Goal: Communication & Community: Answer question/provide support

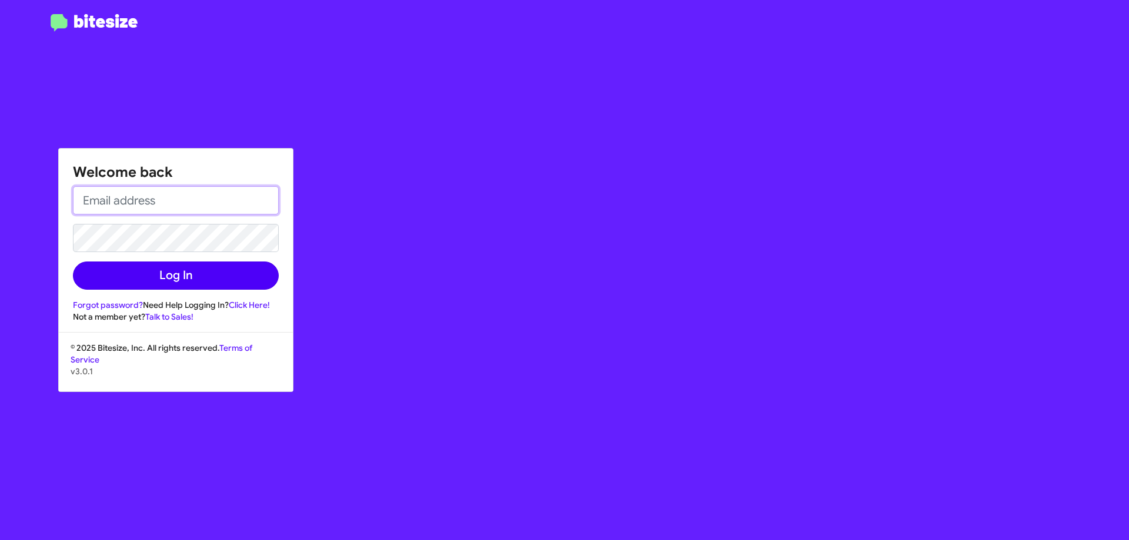
type input "[EMAIL_ADDRESS][DOMAIN_NAME]"
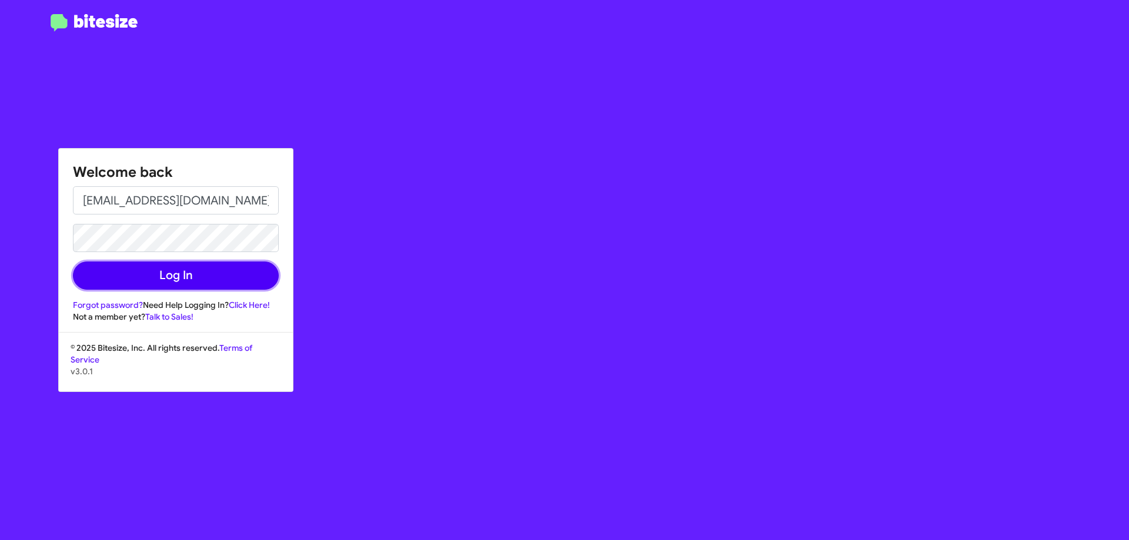
click at [218, 269] on button "Log In" at bounding box center [176, 276] width 206 height 28
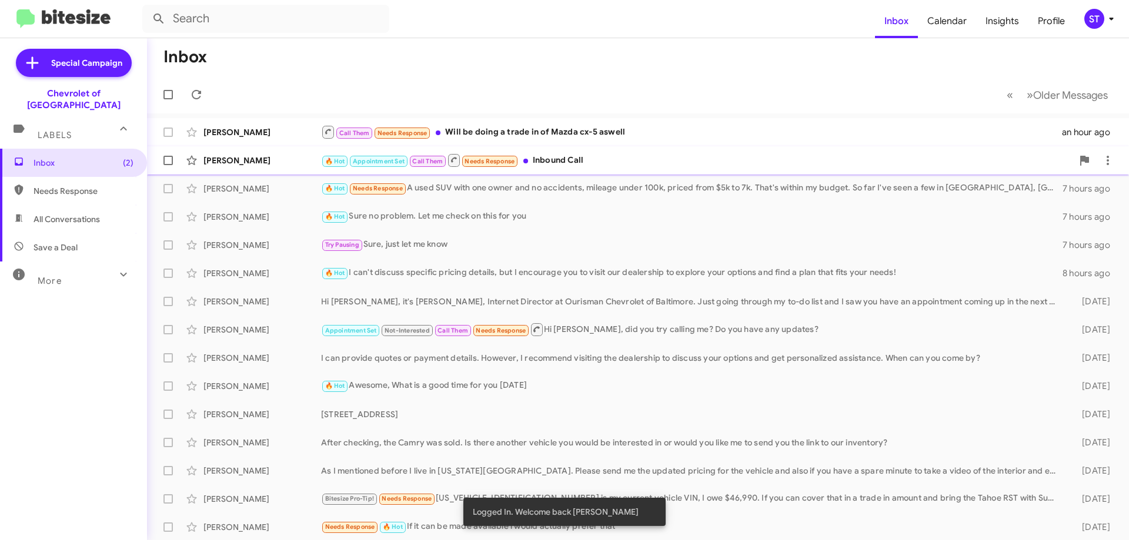
click at [555, 159] on div "🔥 Hot Appointment Set Call Them Needs Response Inbound Call" at bounding box center [696, 160] width 751 height 15
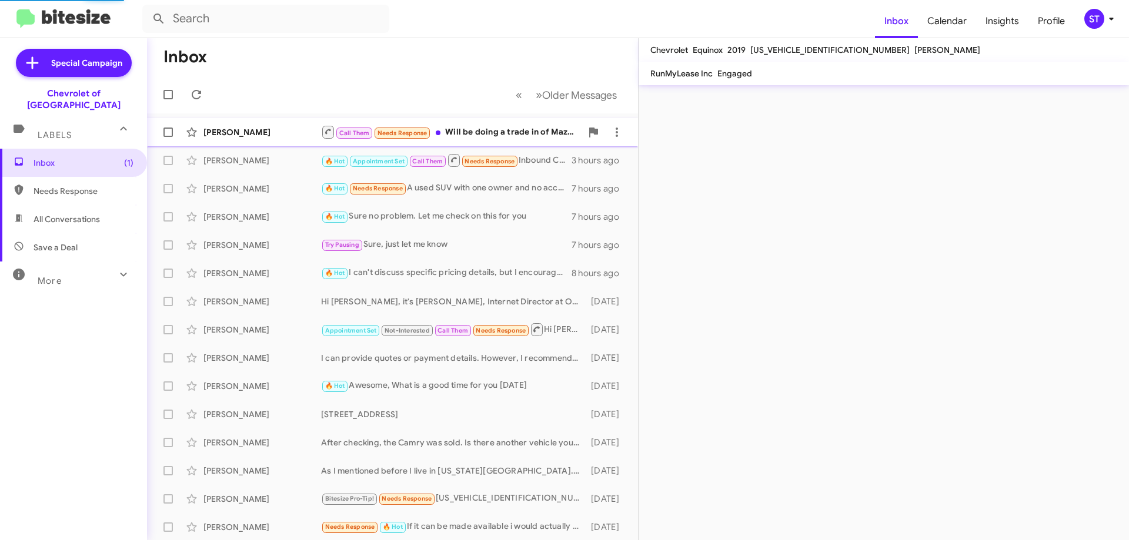
click at [474, 131] on div "Call Them Needs Response Will be doing a trade in of Mazda cx-5 aswell" at bounding box center [451, 132] width 260 height 15
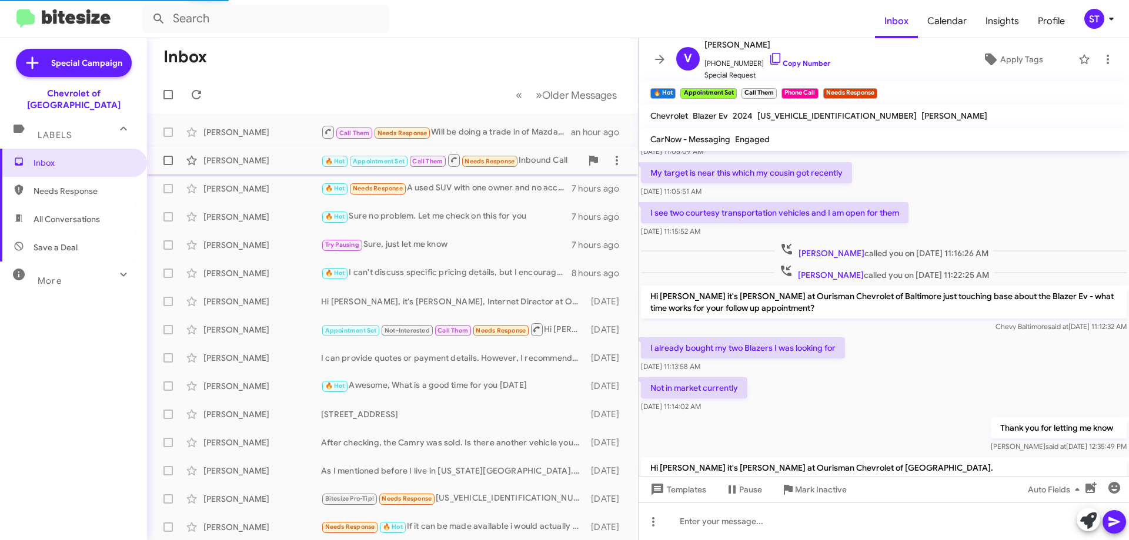
scroll to position [521, 0]
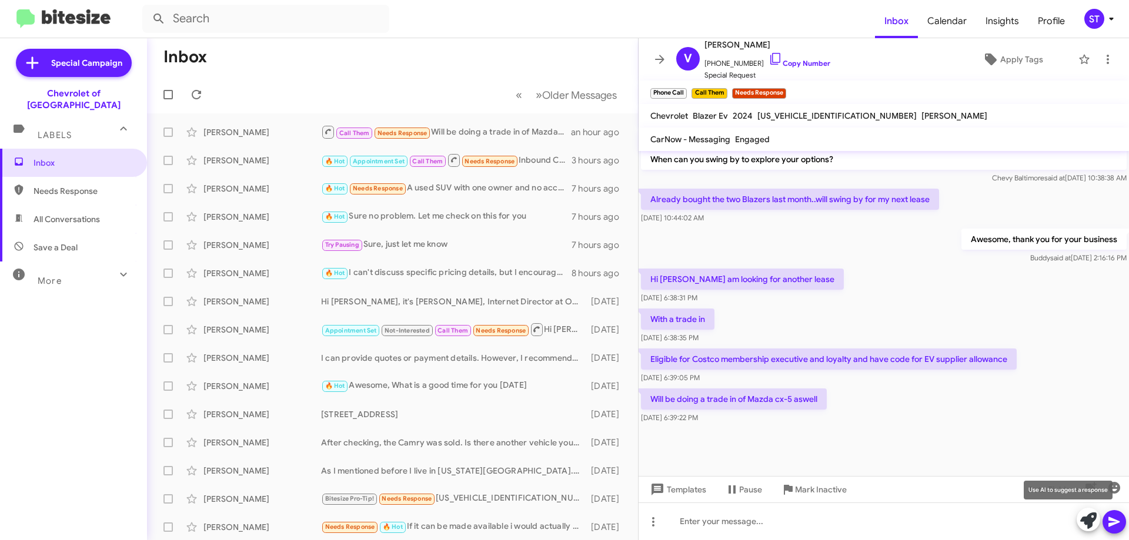
click at [1085, 530] on span at bounding box center [1088, 521] width 16 height 26
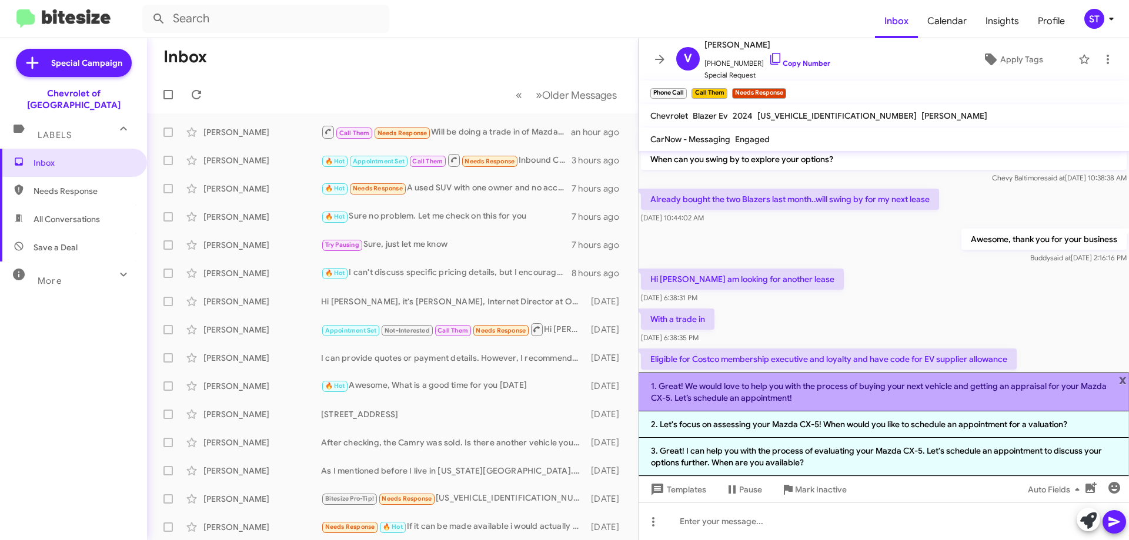
click at [846, 394] on li "1. Great! We would love to help you with the process of buying your next vehicl…" at bounding box center [883, 392] width 490 height 39
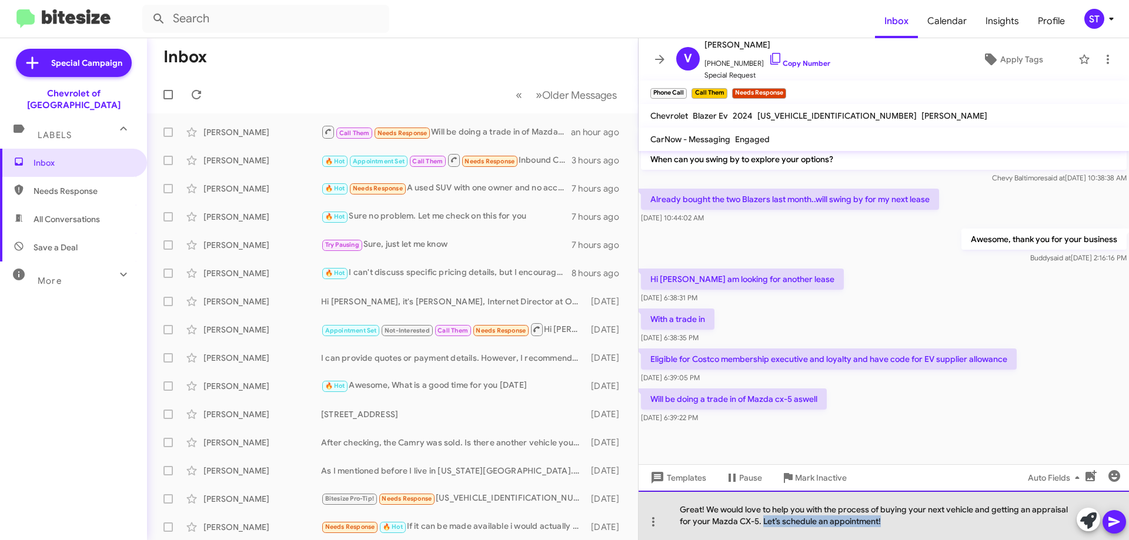
drag, startPoint x: 902, startPoint y: 523, endPoint x: 763, endPoint y: 531, distance: 139.6
click at [763, 531] on div "Great! We would love to help you with the process of buying your next vehicle a…" at bounding box center [883, 515] width 490 height 49
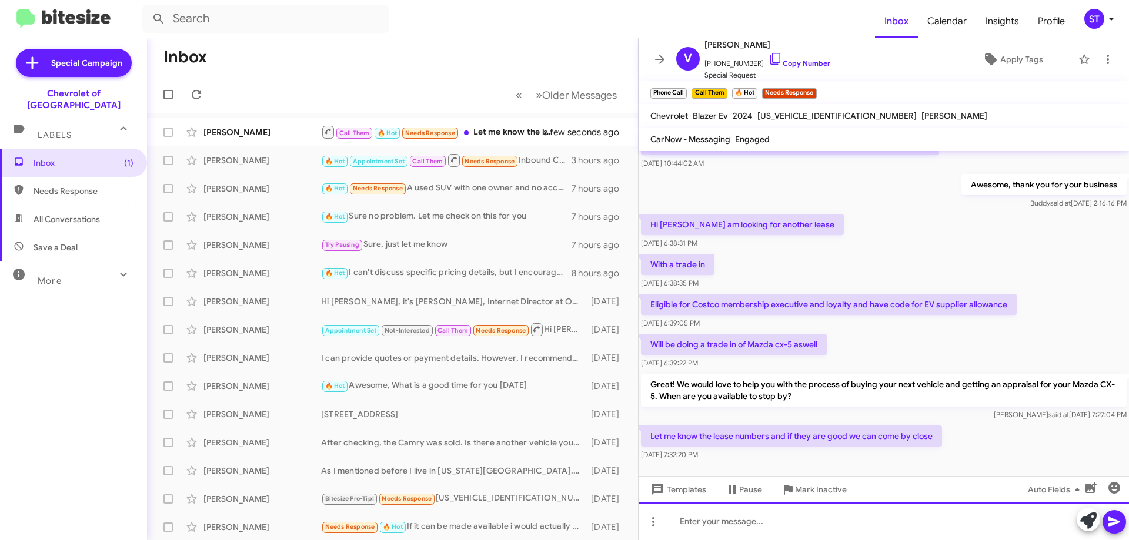
scroll to position [0, 0]
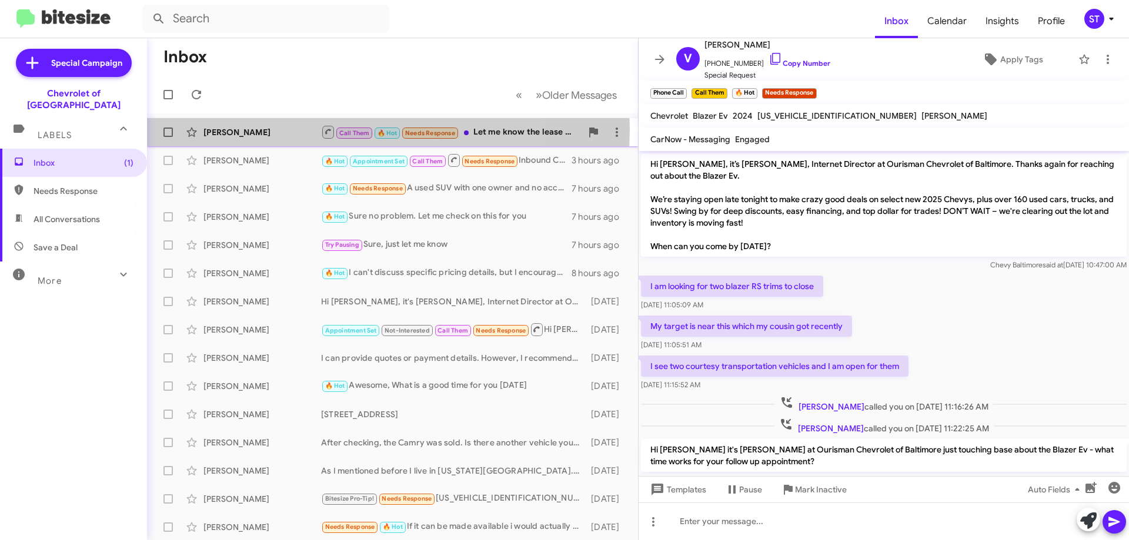
click at [287, 129] on div "[PERSON_NAME]" at bounding box center [262, 132] width 118 height 12
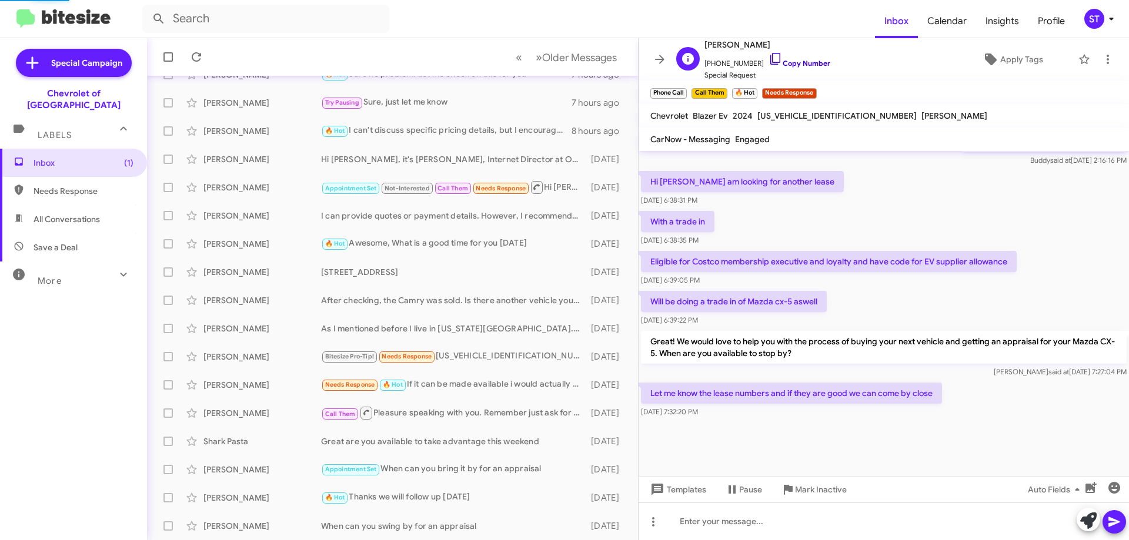
scroll to position [661, 0]
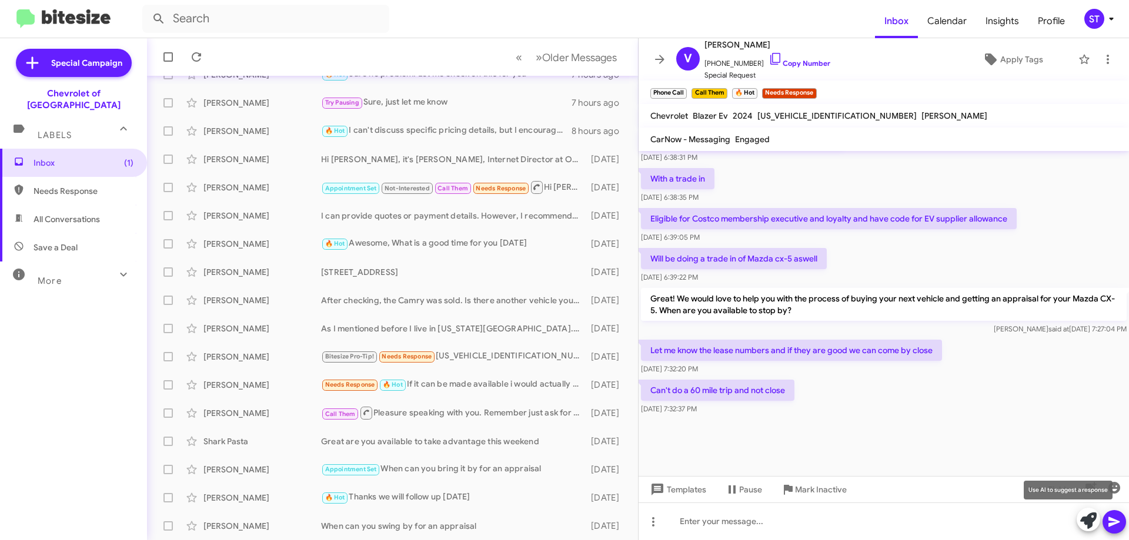
click at [1085, 521] on icon at bounding box center [1088, 521] width 16 height 16
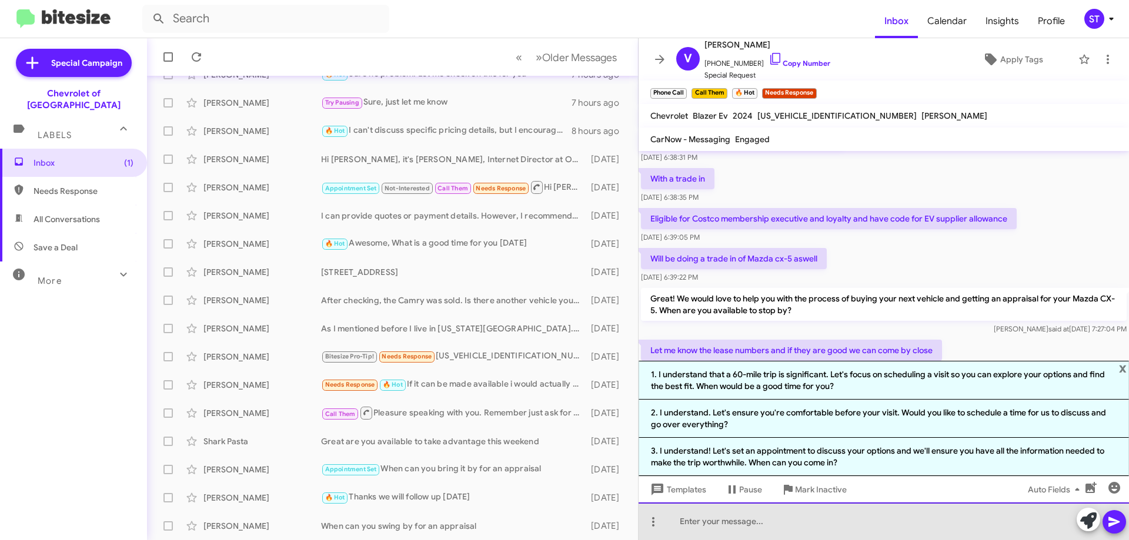
click at [732, 522] on div at bounding box center [883, 522] width 490 height 38
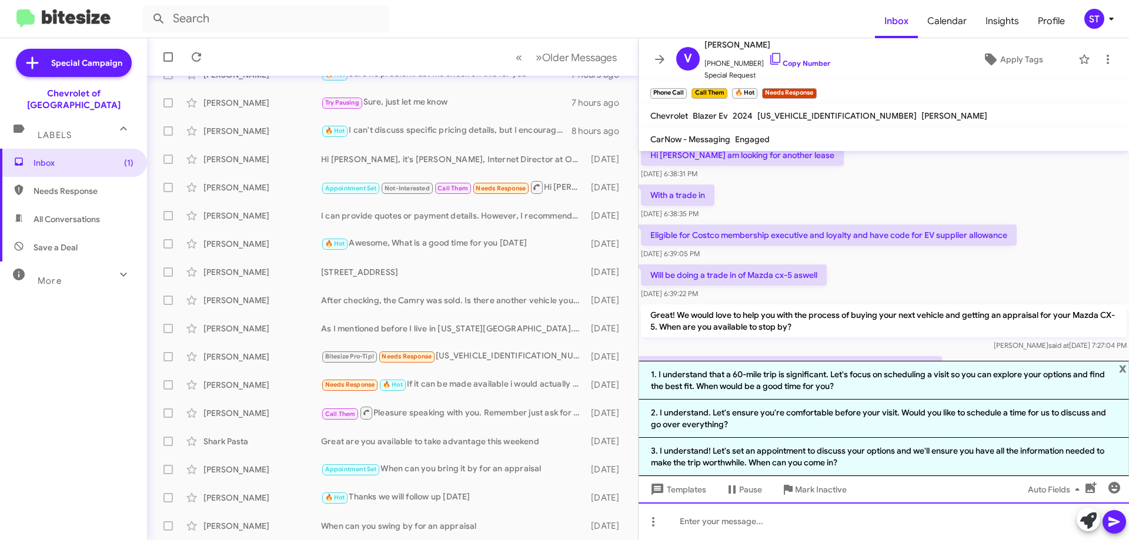
scroll to position [643, 0]
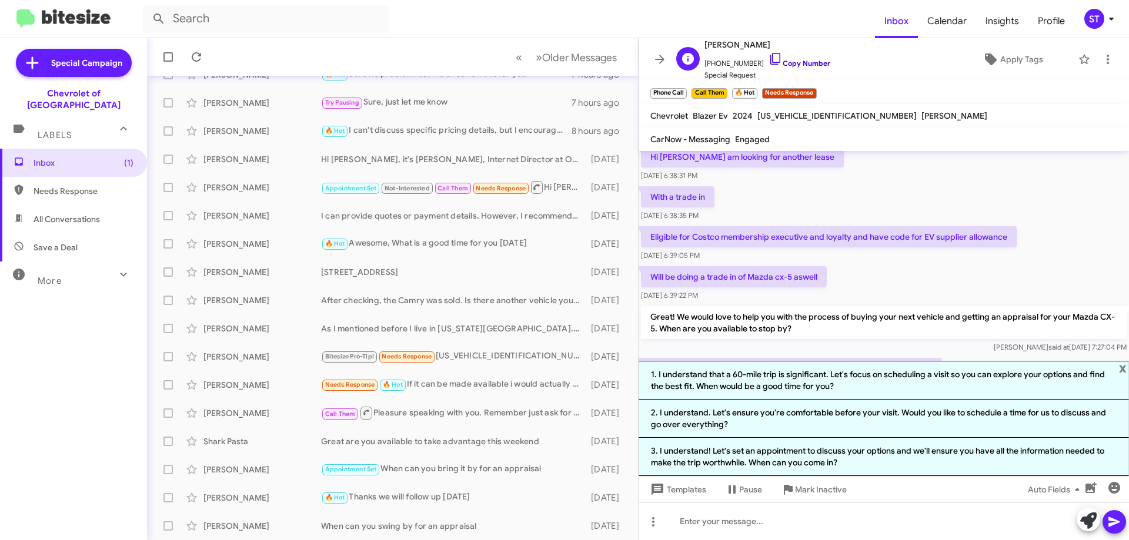
click at [768, 55] on icon at bounding box center [775, 59] width 14 height 14
click at [1126, 366] on span "x" at bounding box center [1123, 368] width 8 height 14
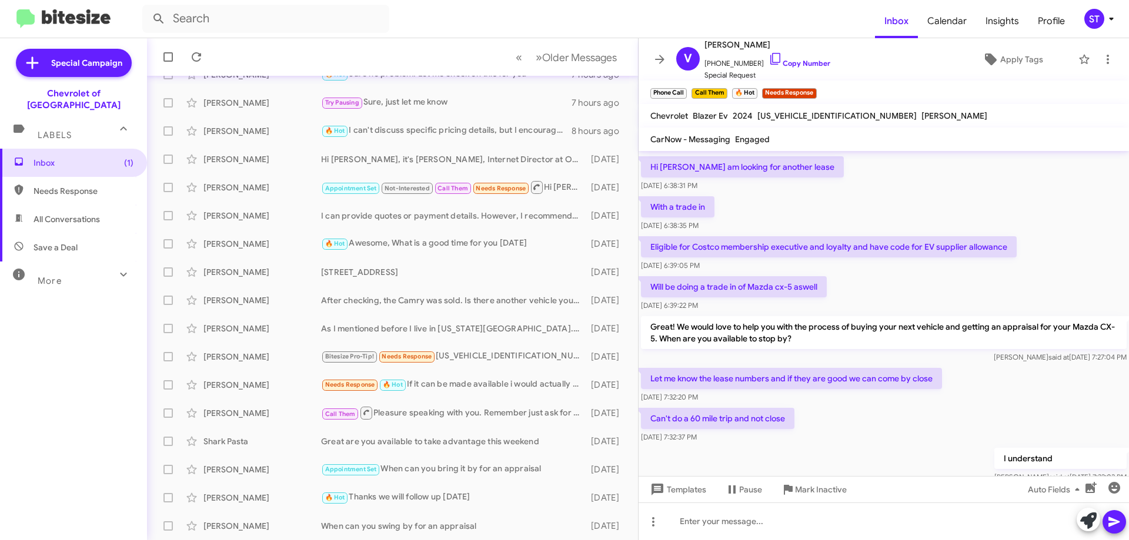
scroll to position [344, 0]
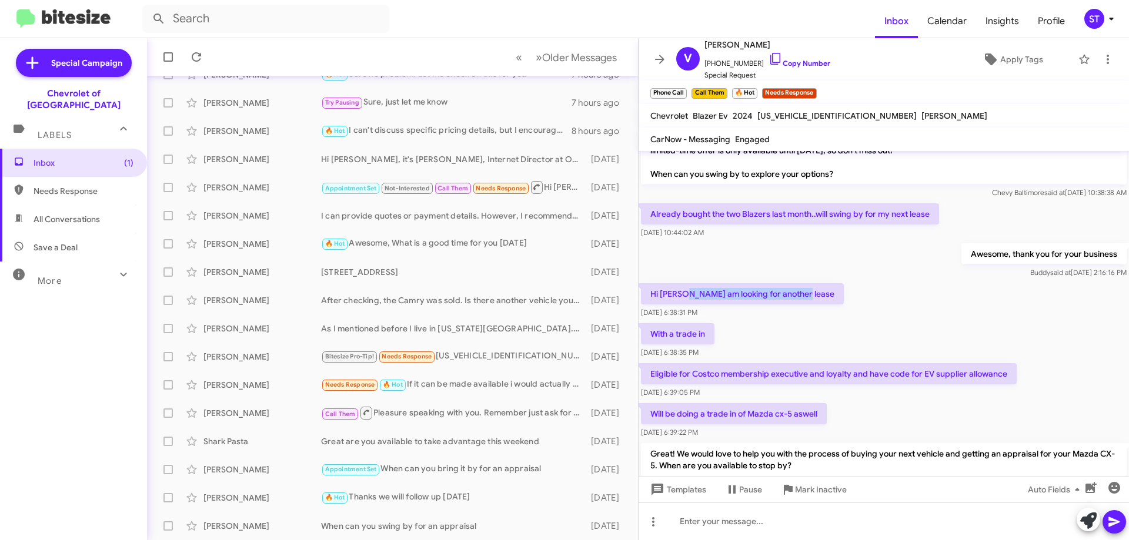
drag, startPoint x: 677, startPoint y: 293, endPoint x: 803, endPoint y: 301, distance: 126.6
click at [803, 301] on div "Hi [PERSON_NAME] am looking for another lease [DATE] 6:38:31 PM" at bounding box center [883, 301] width 490 height 40
copy p "I am looking for another lease"
drag, startPoint x: 705, startPoint y: 335, endPoint x: 656, endPoint y: 333, distance: 49.4
click at [656, 333] on div "[DATE] 6:38:35 PM" at bounding box center [671, 330] width 60 height 19
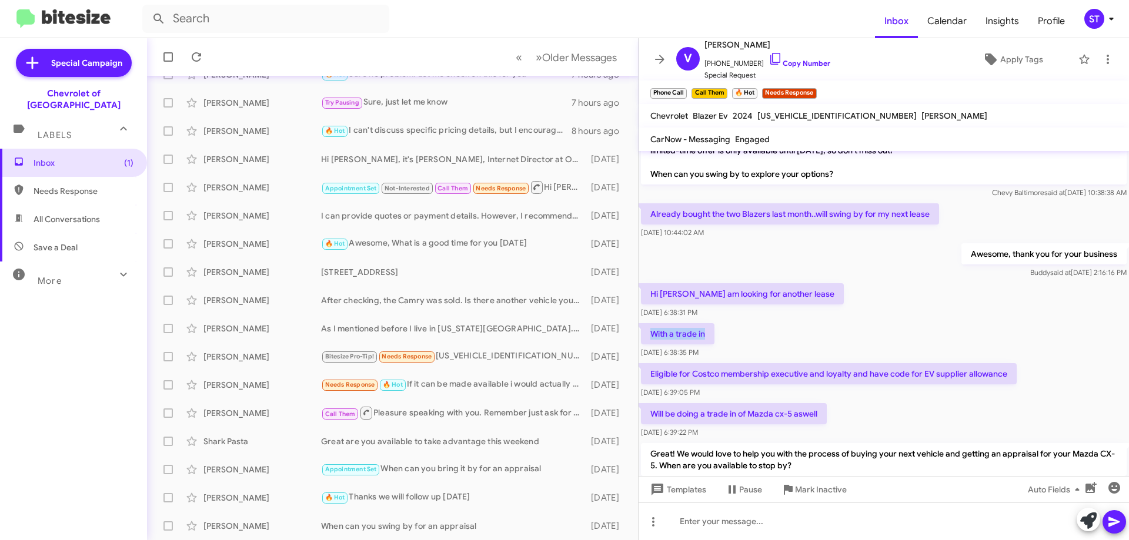
drag, startPoint x: 707, startPoint y: 337, endPoint x: 646, endPoint y: 335, distance: 61.2
click at [646, 335] on p "With a trade in" at bounding box center [677, 333] width 73 height 21
copy p "With a trade in"
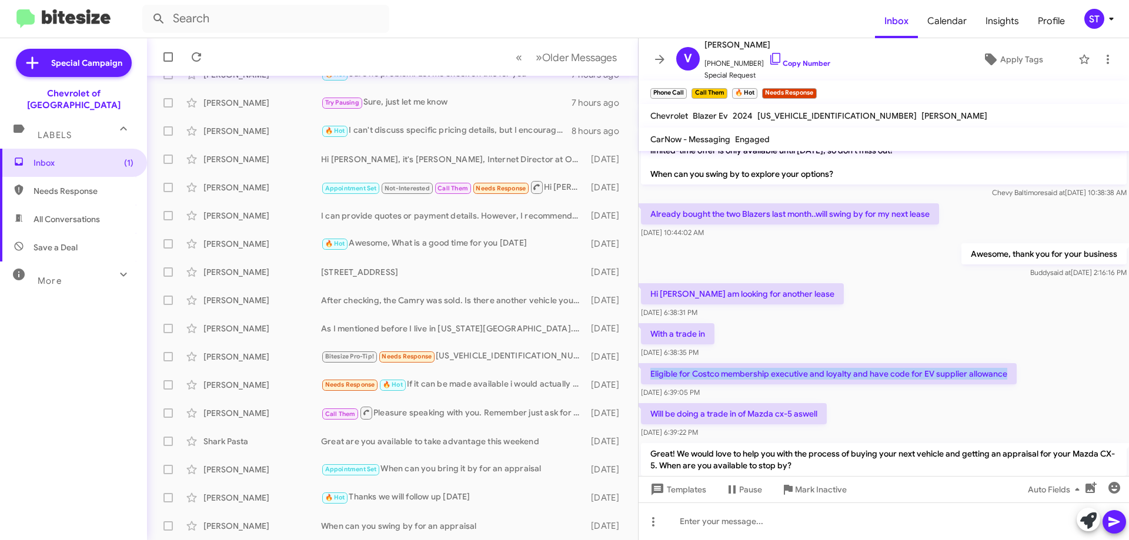
drag, startPoint x: 1008, startPoint y: 376, endPoint x: 650, endPoint y: 373, distance: 358.0
click at [650, 373] on p "Eligible for Costco membership executive and loyalty and have code for EV suppl…" at bounding box center [829, 373] width 376 height 21
copy p "Eligible for Costco membership executive and loyalty and have code for EV suppl…"
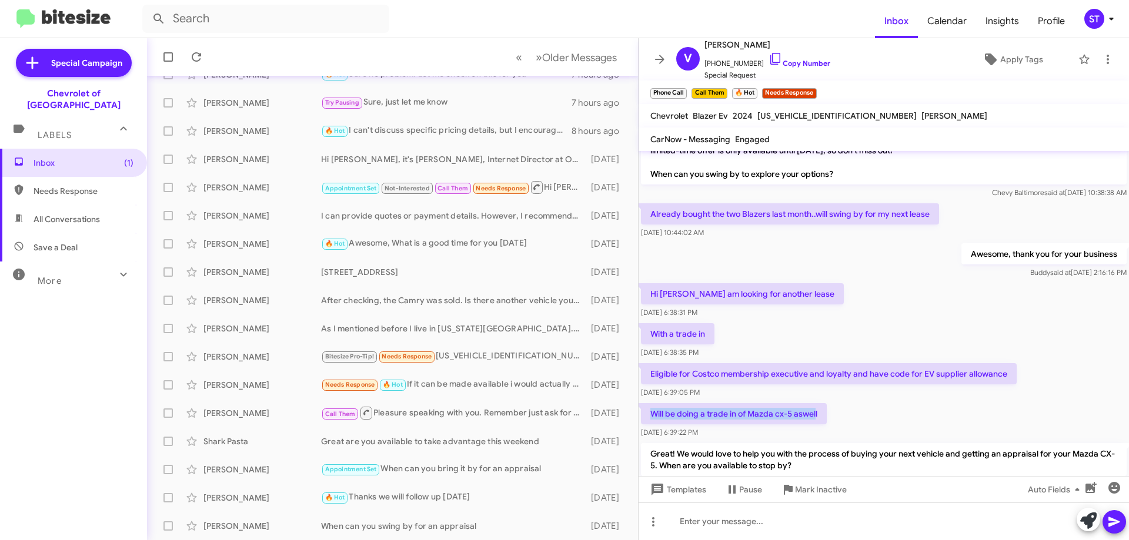
drag, startPoint x: 815, startPoint y: 414, endPoint x: 642, endPoint y: 410, distance: 173.5
click at [641, 410] on p "Will be doing a trade in of Mazda cx-5 aswell" at bounding box center [734, 413] width 186 height 21
click at [804, 432] on div "[DATE] 6:39:22 PM" at bounding box center [734, 433] width 186 height 12
drag, startPoint x: 820, startPoint y: 413, endPoint x: 651, endPoint y: 413, distance: 168.7
click at [651, 413] on p "Will be doing a trade in of Mazda cx-5 aswell" at bounding box center [734, 413] width 186 height 21
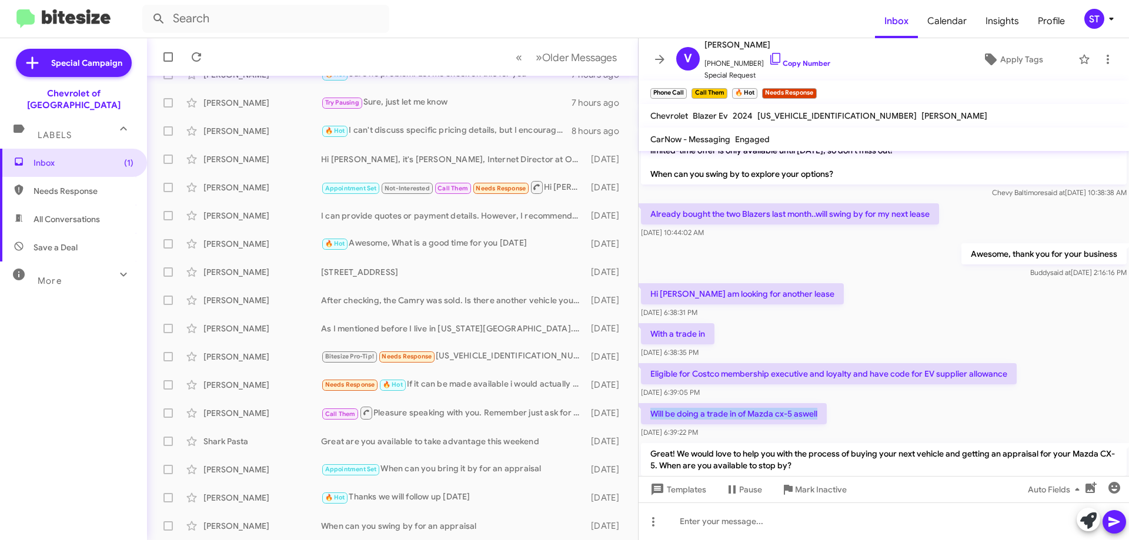
copy p "Will be doing a trade in of Mazda cx-5 aswell"
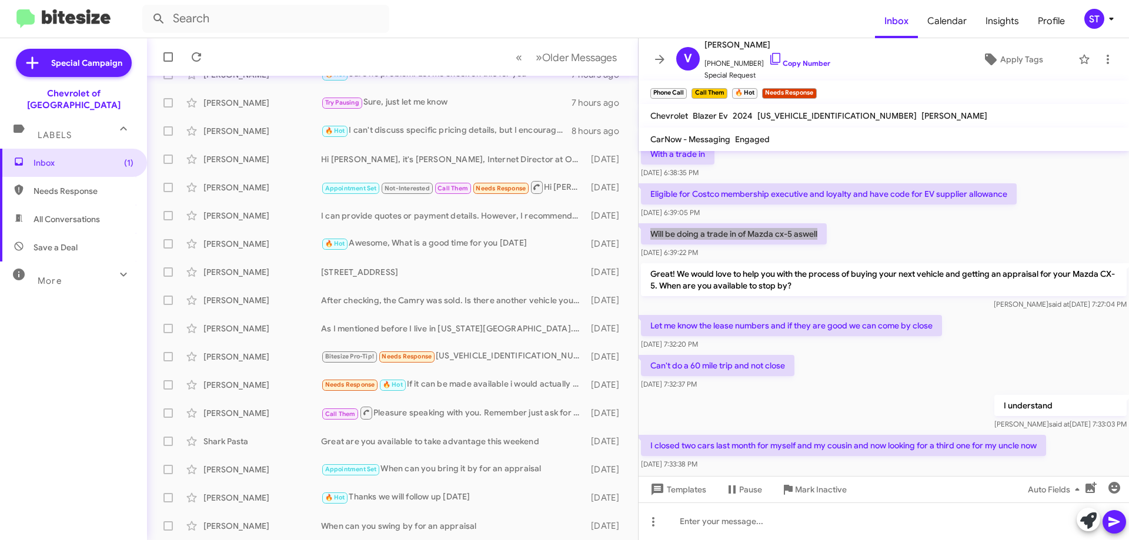
scroll to position [579, 0]
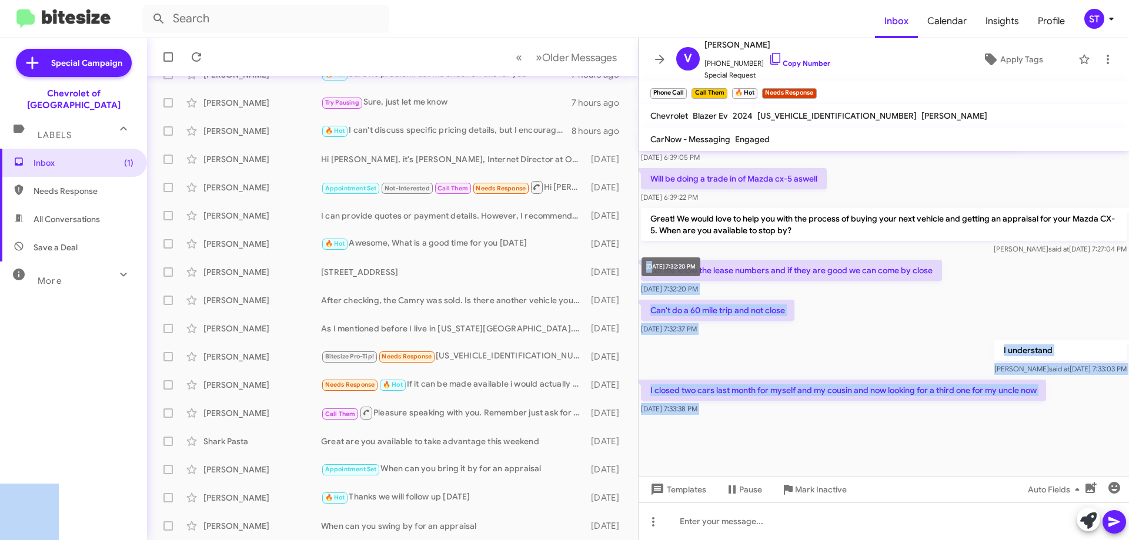
drag, startPoint x: 934, startPoint y: 269, endPoint x: 680, endPoint y: 275, distance: 254.6
click at [655, 266] on body "Inbox Calendar Insights Profile ST Special Campaign Chevrolet of Baltimore Labe…" at bounding box center [564, 270] width 1129 height 540
click at [874, 327] on div "Can't do a 60 mile trip and not close [DATE] 7:32:37 PM" at bounding box center [883, 317] width 490 height 40
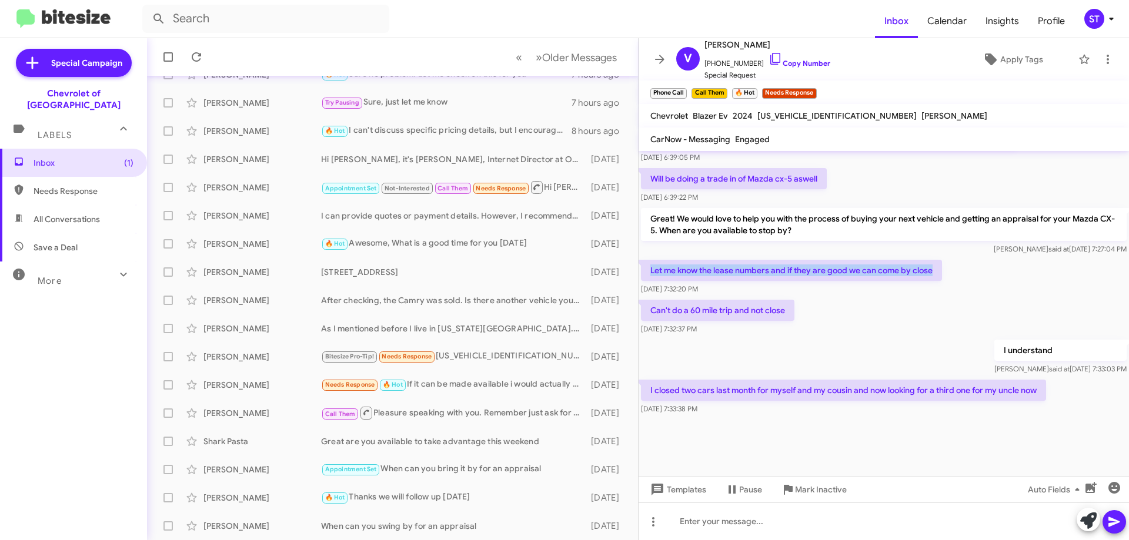
drag, startPoint x: 934, startPoint y: 271, endPoint x: 651, endPoint y: 275, distance: 283.4
click at [651, 275] on p "Let me know the lease numbers and if they are good we can come by close" at bounding box center [791, 270] width 301 height 21
copy p "Let me know the lease numbers and if they are good we can come by close"
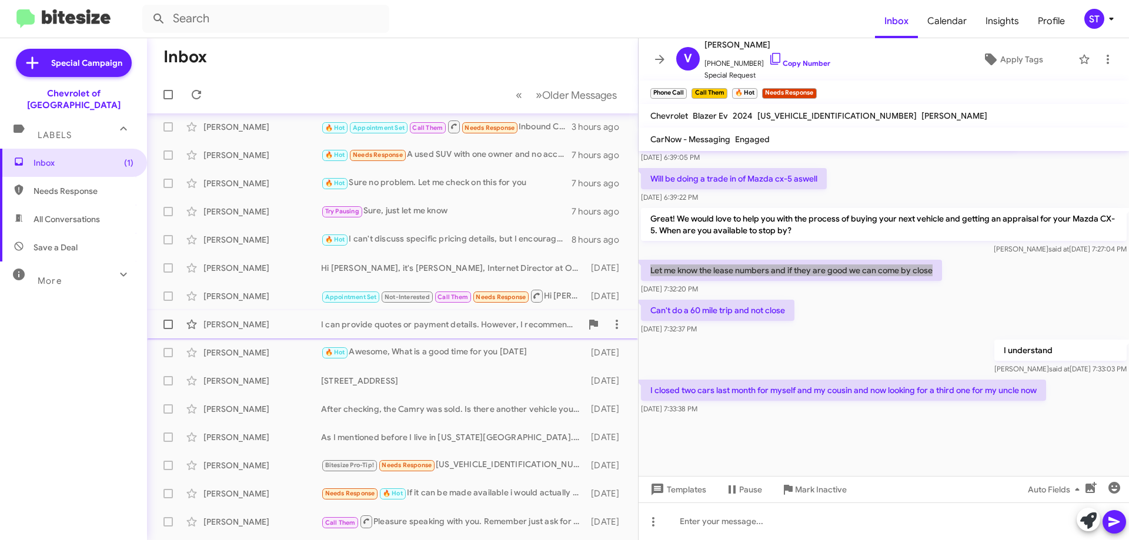
scroll to position [0, 0]
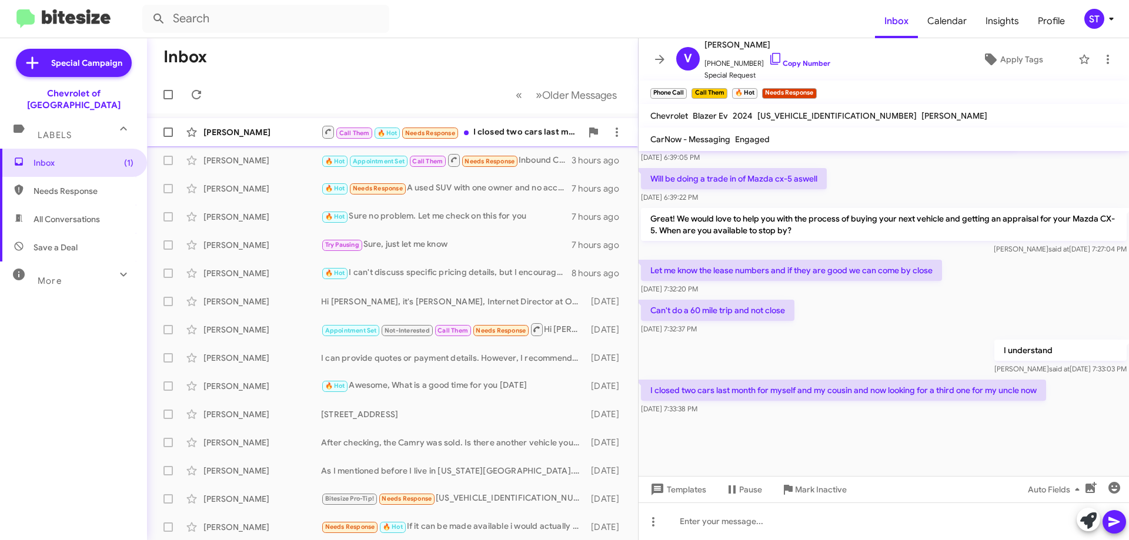
click at [275, 133] on div "[PERSON_NAME]" at bounding box center [262, 132] width 118 height 12
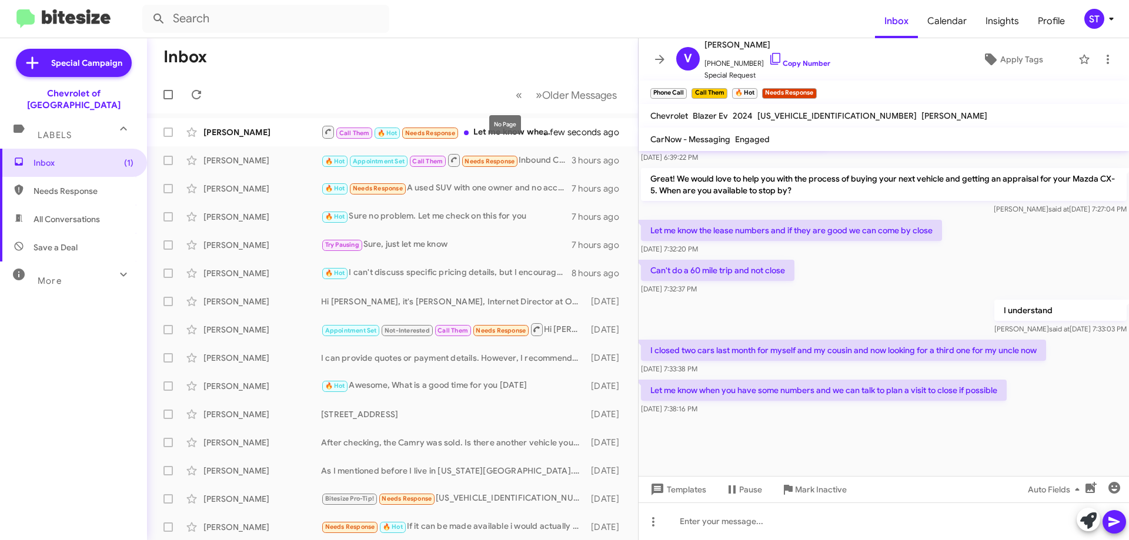
click at [506, 139] on mat-tooltip-component "No Page" at bounding box center [505, 124] width 48 height 35
drag, startPoint x: 504, startPoint y: 130, endPoint x: 289, endPoint y: 182, distance: 222.0
click at [503, 130] on div "No Page" at bounding box center [505, 124] width 32 height 19
click at [497, 133] on div "Call Them 🔥 Hot Needs Response Let me know when you have some numbers and we ca…" at bounding box center [451, 132] width 260 height 15
